Goal: Information Seeking & Learning: Learn about a topic

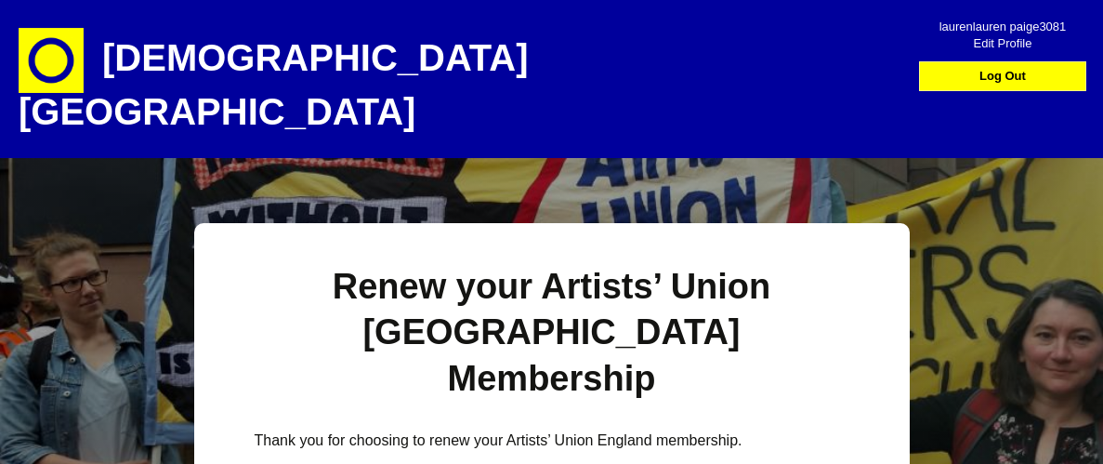
select select
click at [45, 51] on img at bounding box center [51, 60] width 65 height 65
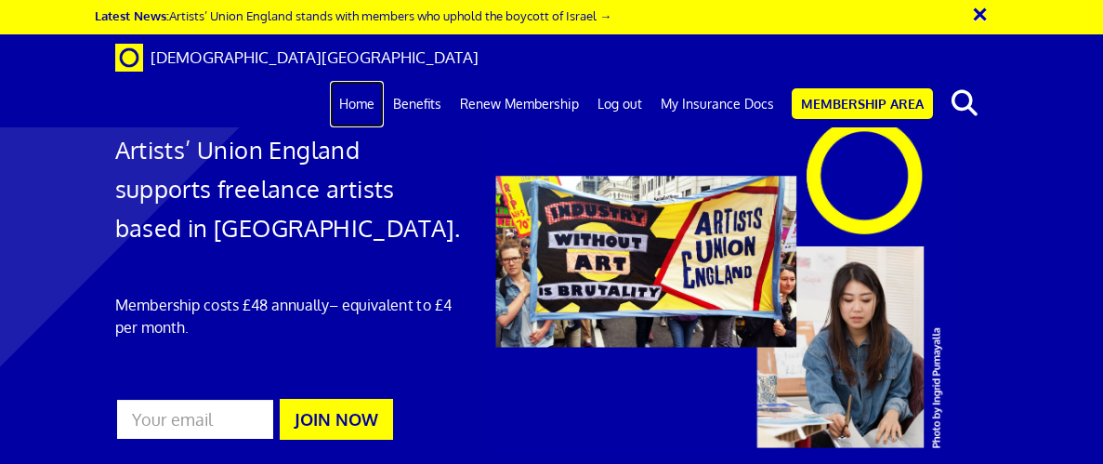
click at [354, 81] on link "Home" at bounding box center [357, 104] width 54 height 46
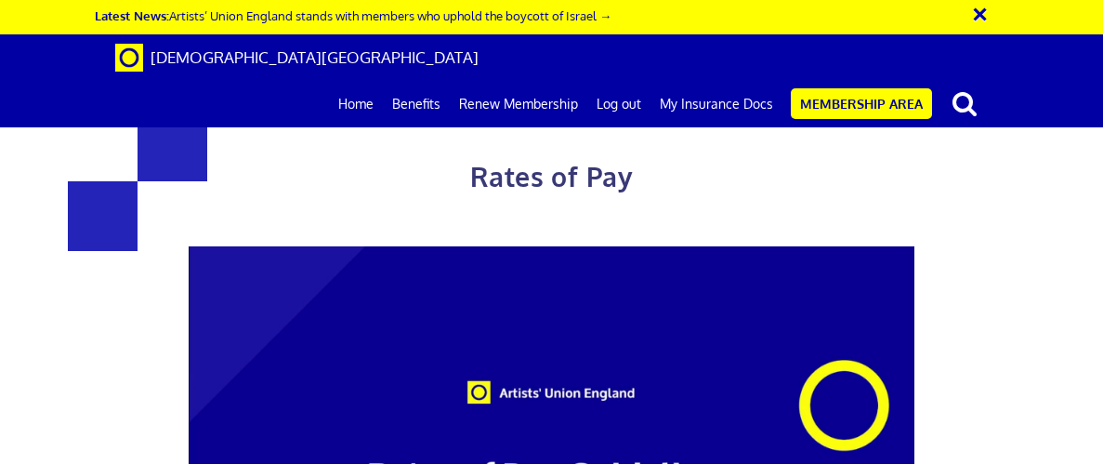
scroll to position [1599, 0]
